Goal: Transaction & Acquisition: Purchase product/service

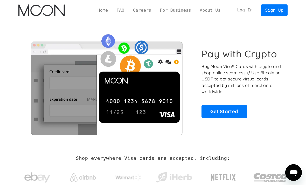
click at [237, 112] on link "Get Started" at bounding box center [223, 111] width 45 height 13
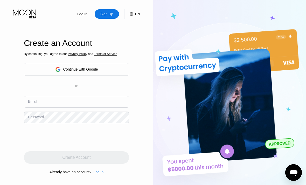
click at [37, 76] on div "Continue with Google" at bounding box center [76, 69] width 105 height 13
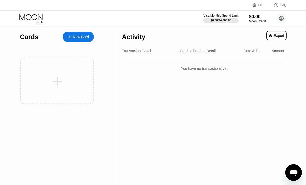
click at [73, 92] on div at bounding box center [56, 81] width 73 height 46
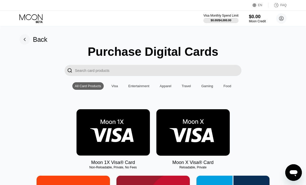
click at [214, 127] on img at bounding box center [192, 132] width 73 height 46
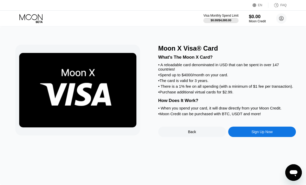
click at [262, 134] on div "Sign Up Now" at bounding box center [261, 132] width 21 height 4
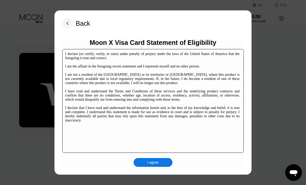
click at [159, 164] on div "I agree" at bounding box center [152, 162] width 11 height 5
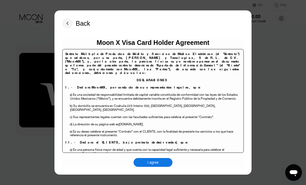
click at [66, 18] on icon at bounding box center [67, 23] width 10 height 10
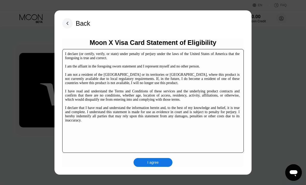
click at [161, 164] on div "I agree" at bounding box center [152, 162] width 39 height 9
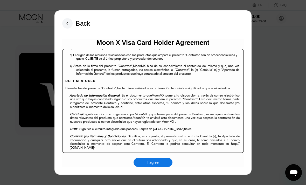
click at [160, 164] on div "I agree" at bounding box center [152, 162] width 39 height 9
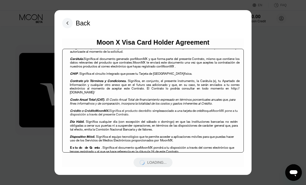
scroll to position [179, 0]
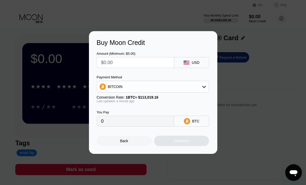
click at [197, 88] on div "BITCOIN" at bounding box center [153, 86] width 112 height 10
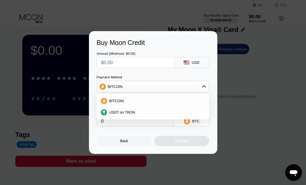
scroll to position [10, 0]
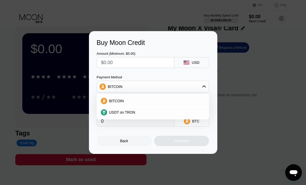
click at [199, 110] on div "USDT on TRON" at bounding box center [156, 112] width 98 height 4
type input "0.00"
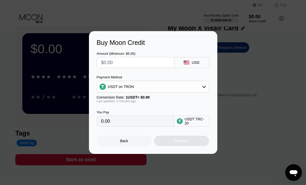
click at [172, 61] on div at bounding box center [135, 62] width 77 height 11
click at [167, 65] on input "text" at bounding box center [135, 62] width 69 height 10
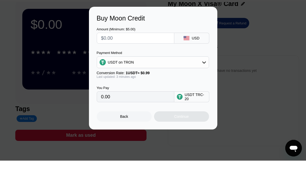
scroll to position [0, 0]
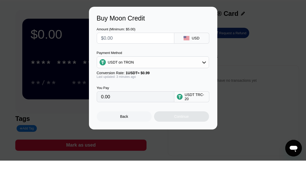
type input "$1"
type input "1.01"
type input "$11"
type input "11.11"
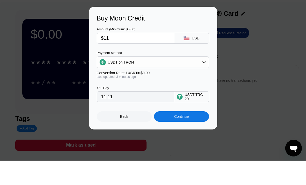
type input "$116"
type input "117.17"
type input "$116.3"
type input "117.47"
type input "$116.31"
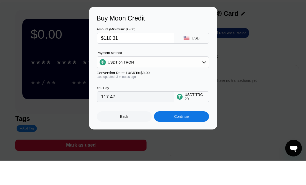
type input "117.48"
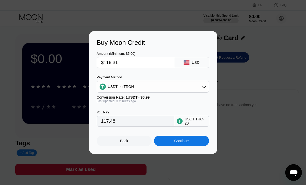
click at [166, 61] on input "$116.31" at bounding box center [135, 62] width 69 height 10
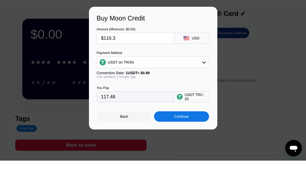
type input "$116."
type input "117.17"
type input "$11"
type input "11.11"
type input "$1"
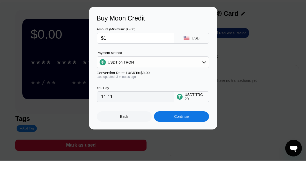
type input "1.01"
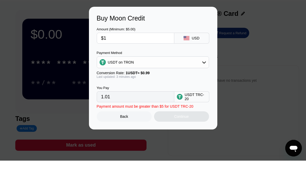
type input "$16"
type input "16.16"
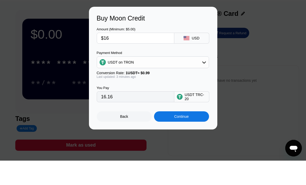
type input "$166"
type input "167.68"
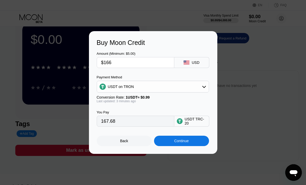
scroll to position [19, 0]
click at [195, 146] on div "Continue" at bounding box center [181, 141] width 55 height 10
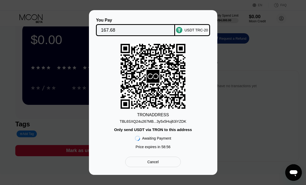
click at [179, 123] on div "TBL6SXQ24u267MB...3y5x5Huj63iYZDK" at bounding box center [153, 121] width 67 height 4
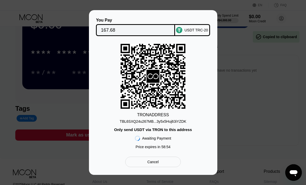
scroll to position [35, 0]
